Goal: Transaction & Acquisition: Subscribe to service/newsletter

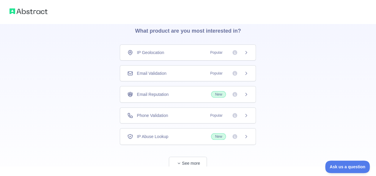
scroll to position [24, 0]
click at [223, 73] on span "Popular" at bounding box center [216, 74] width 19 height 6
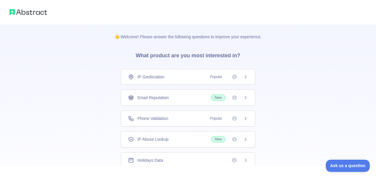
scroll to position [24, 0]
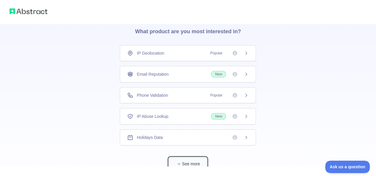
click at [190, 162] on button "See more" at bounding box center [188, 164] width 38 height 13
click at [207, 156] on div "Company Enrichment" at bounding box center [187, 159] width 121 height 6
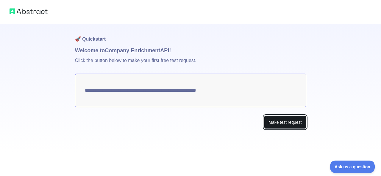
click at [273, 119] on button "Make test request" at bounding box center [285, 122] width 42 height 13
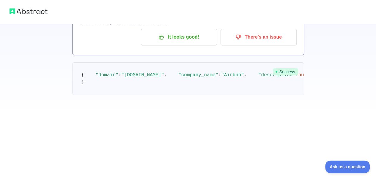
scroll to position [36, 0]
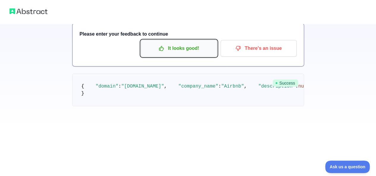
click at [178, 46] on p "It looks good!" at bounding box center [178, 48] width 67 height 10
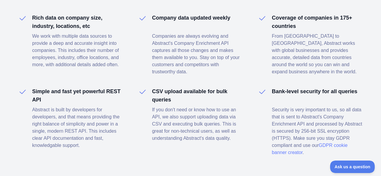
scroll to position [474, 0]
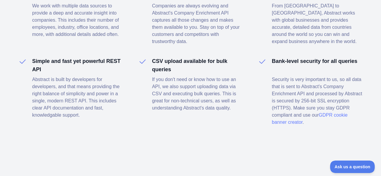
drag, startPoint x: 376, startPoint y: 159, endPoint x: 374, endPoint y: 120, distance: 38.5
click at [374, 120] on div "Enhance your sales, onboarding, and other processes with Abstract's Company Enr…" at bounding box center [190, 35] width 381 height 286
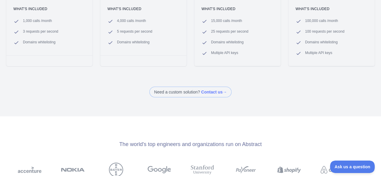
scroll to position [152, 0]
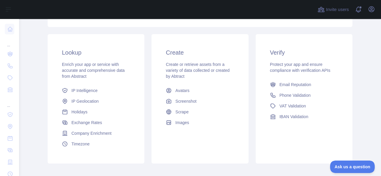
scroll to position [91, 0]
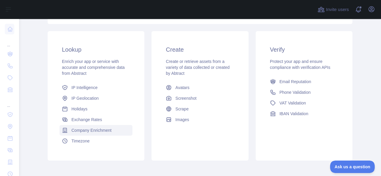
click at [89, 132] on span "Company Enrichment" at bounding box center [91, 131] width 40 height 6
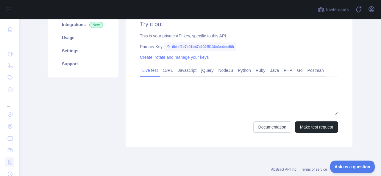
type textarea "**********"
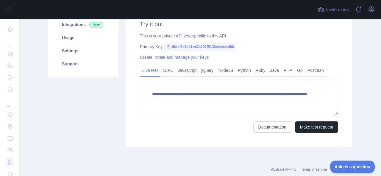
scroll to position [91, 0]
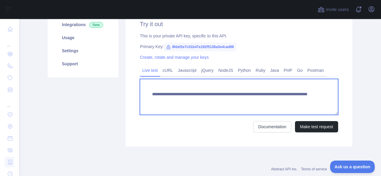
drag, startPoint x: 149, startPoint y: 94, endPoint x: 301, endPoint y: 108, distance: 151.8
click at [301, 108] on textarea "**********" at bounding box center [239, 97] width 198 height 36
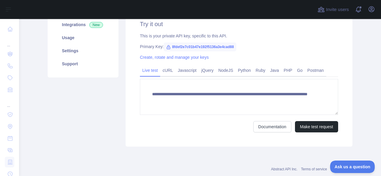
click at [150, 144] on div "**********" at bounding box center [239, 76] width 227 height 141
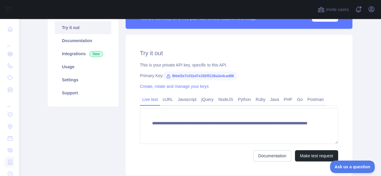
scroll to position [63, 0]
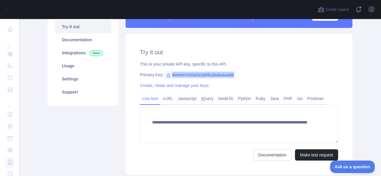
drag, startPoint x: 169, startPoint y: 75, endPoint x: 234, endPoint y: 76, distance: 65.2
click at [234, 76] on div "Primary Key: 8fdef2e7c01b47e192f5136a3e4cad88" at bounding box center [239, 75] width 198 height 6
copy span "8fdef2e7c01b47e192f5136a3e4cad88"
